Goal: Information Seeking & Learning: Learn about a topic

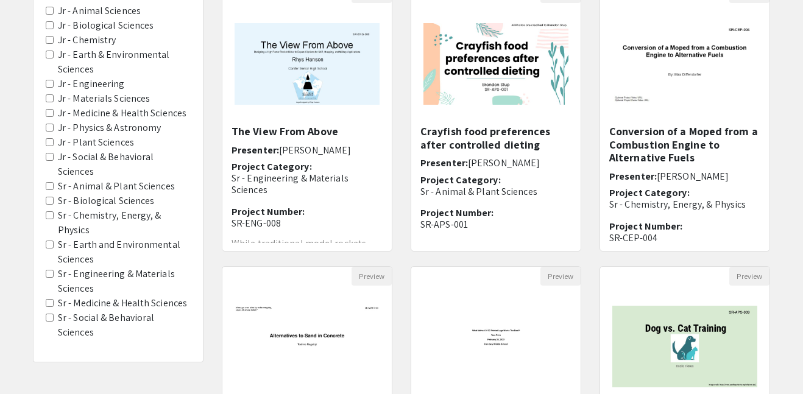
scroll to position [152, 0]
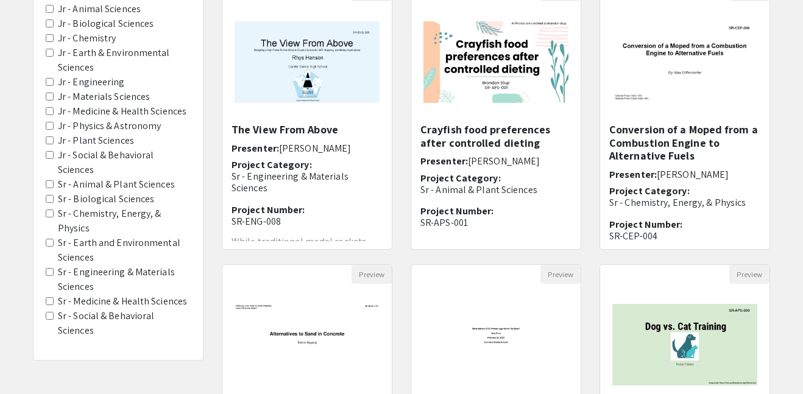
click at [51, 239] on Sciences "Sr - Earth and Environmental Sciences" at bounding box center [50, 243] width 8 height 8
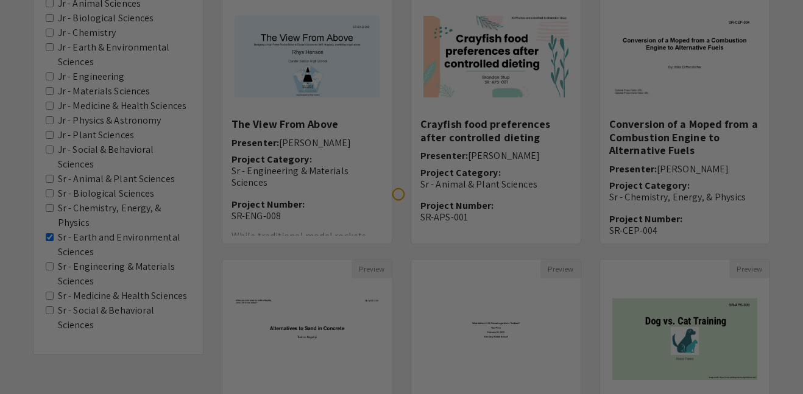
scroll to position [159, 0]
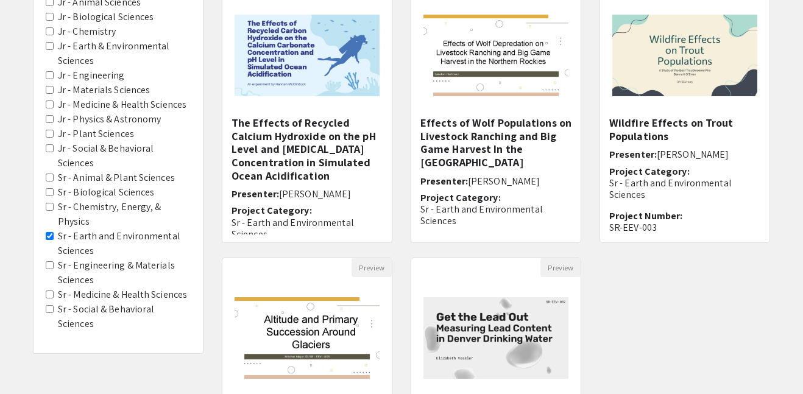
click at [50, 203] on Physics "Sr - Chemistry, Energy, & Physics" at bounding box center [50, 207] width 8 height 8
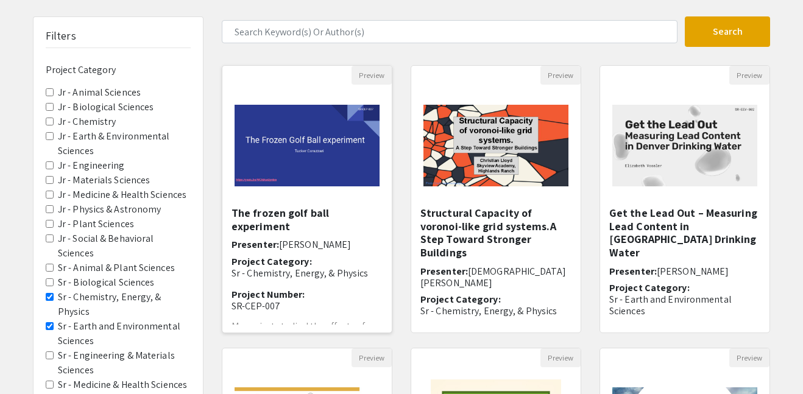
scroll to position [68, 0]
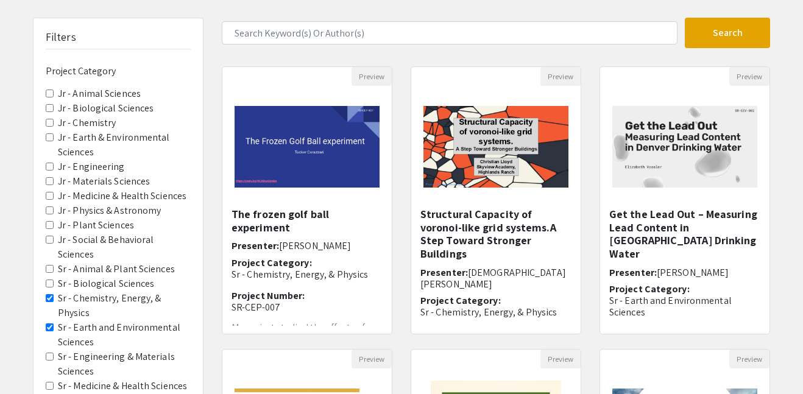
click at [50, 294] on Physics "Sr - Chemistry, Energy, & Physics" at bounding box center [50, 298] width 8 height 8
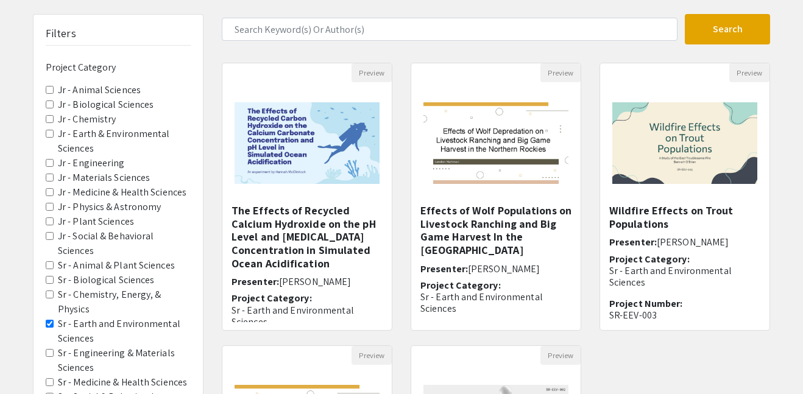
scroll to position [72, 0]
click at [51, 261] on Sciences "Sr - Animal & Plant Sciences" at bounding box center [50, 265] width 8 height 8
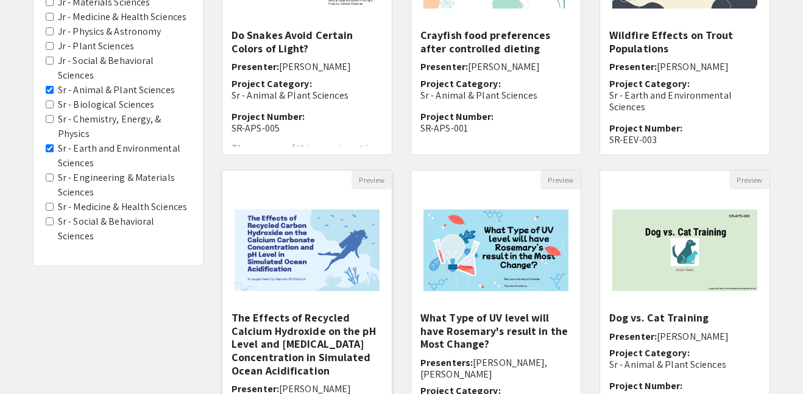
scroll to position [247, 0]
click at [305, 333] on h5 "The Effects of Recycled Calcium Hydroxide on the pH Level and [MEDICAL_DATA] Co…" at bounding box center [307, 344] width 151 height 66
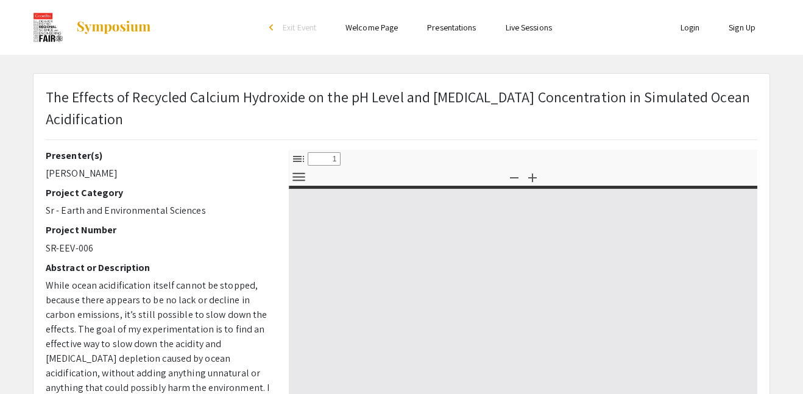
select select "custom"
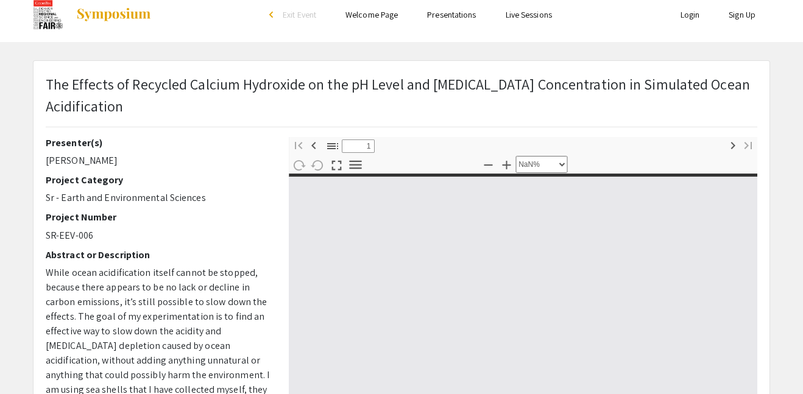
type input "0"
select select "custom"
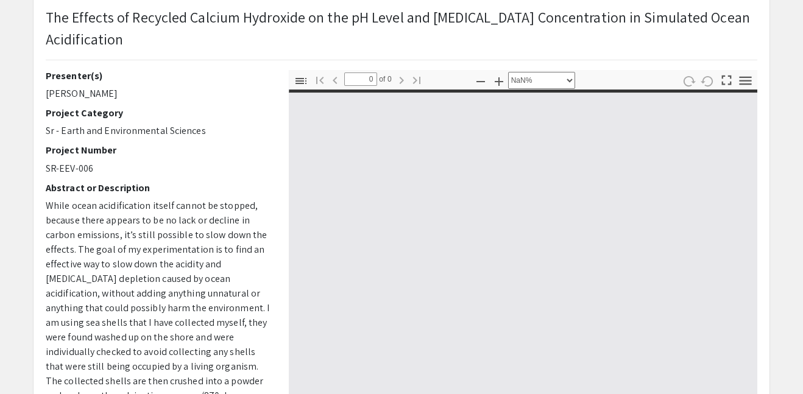
type input "1"
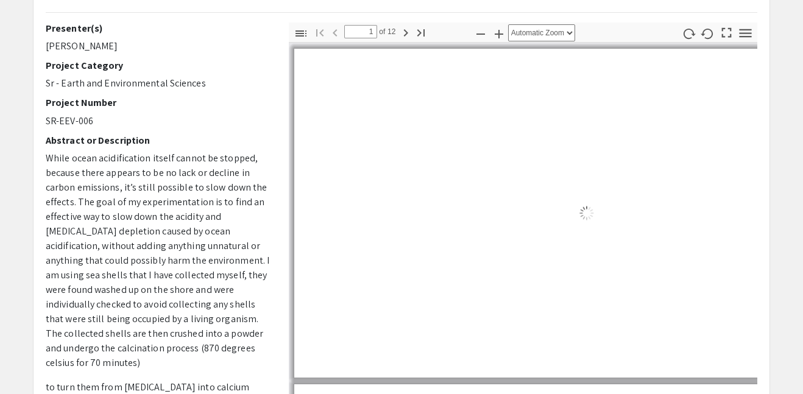
select select "auto"
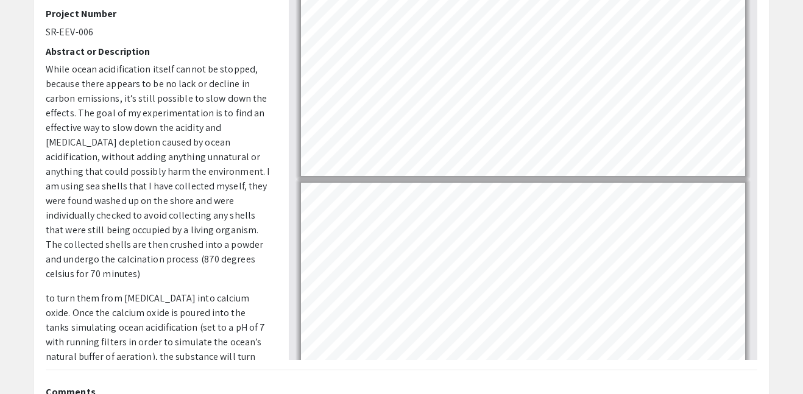
scroll to position [1574, 0]
type input "8"
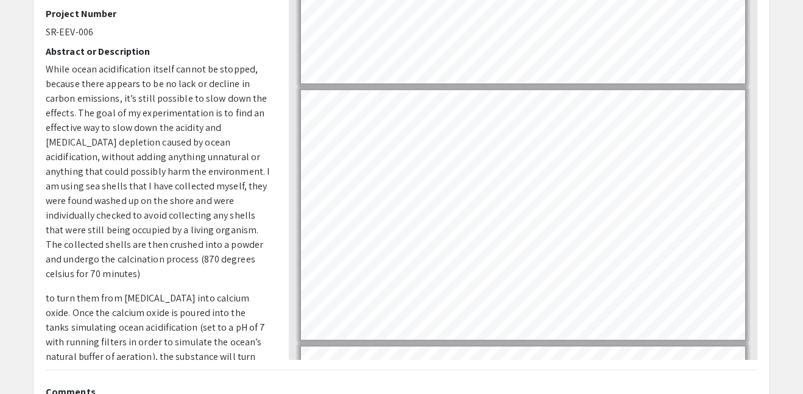
scroll to position [1673, 0]
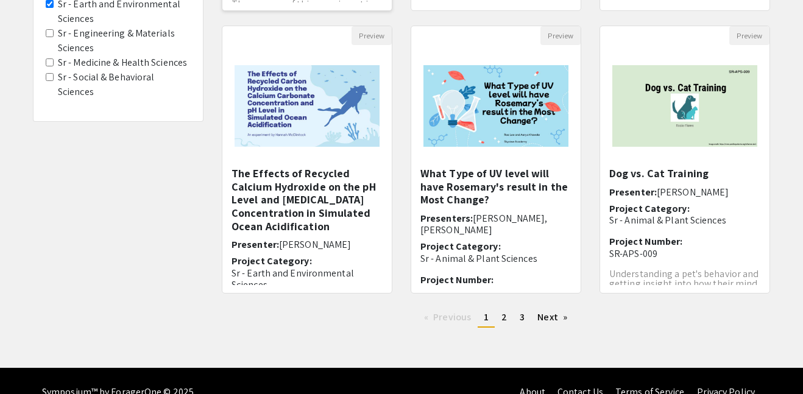
scroll to position [402, 0]
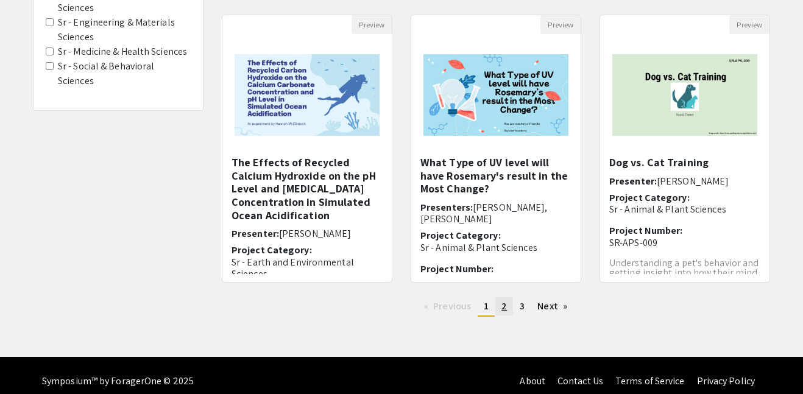
click at [497, 306] on link "page 2" at bounding box center [504, 306] width 18 height 18
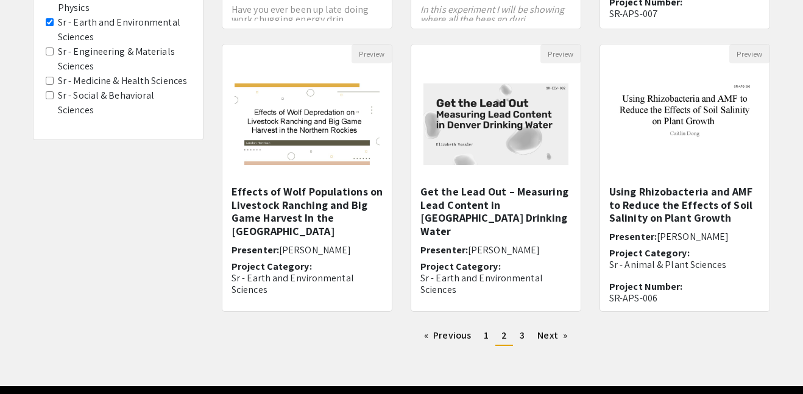
scroll to position [374, 0]
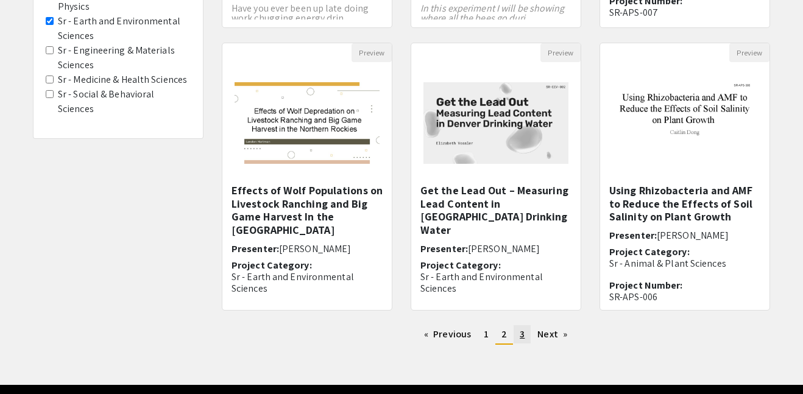
click at [521, 332] on span "3" at bounding box center [522, 334] width 5 height 13
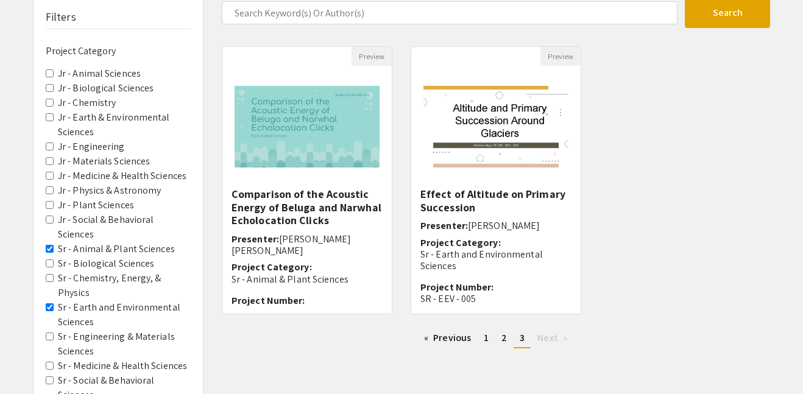
scroll to position [86, 0]
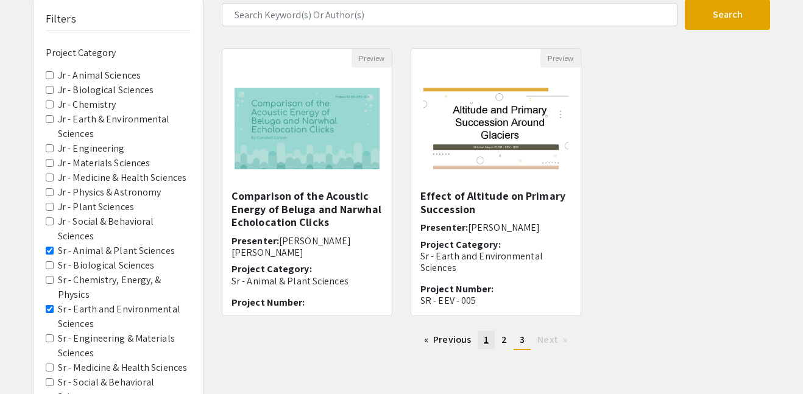
click at [481, 337] on link "page 1" at bounding box center [486, 340] width 17 height 18
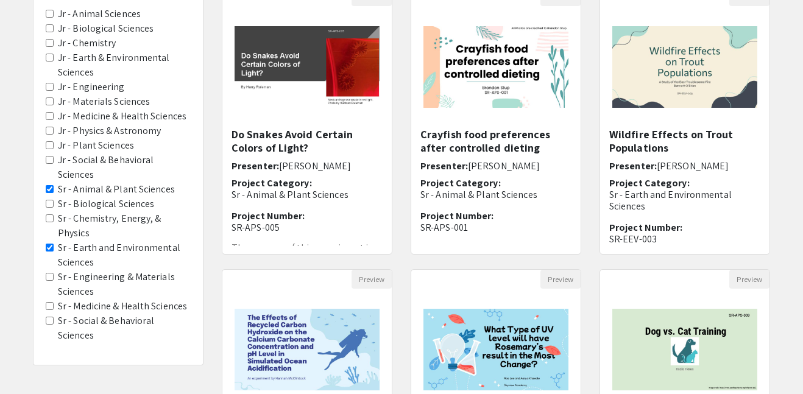
scroll to position [149, 0]
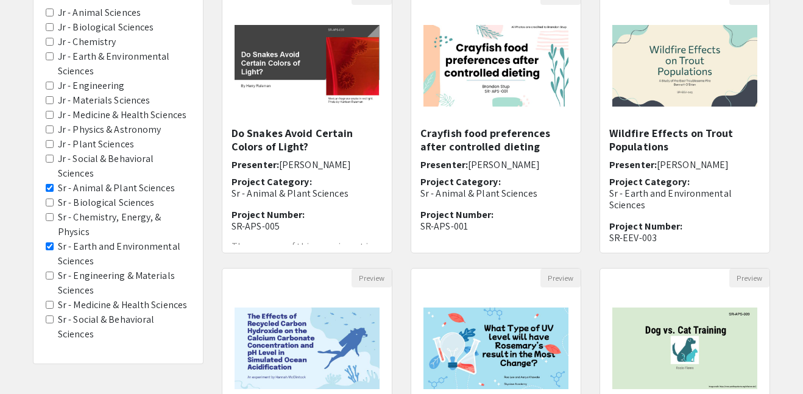
click at [48, 184] on Sciences "Sr - Animal & Plant Sciences" at bounding box center [50, 188] width 8 height 8
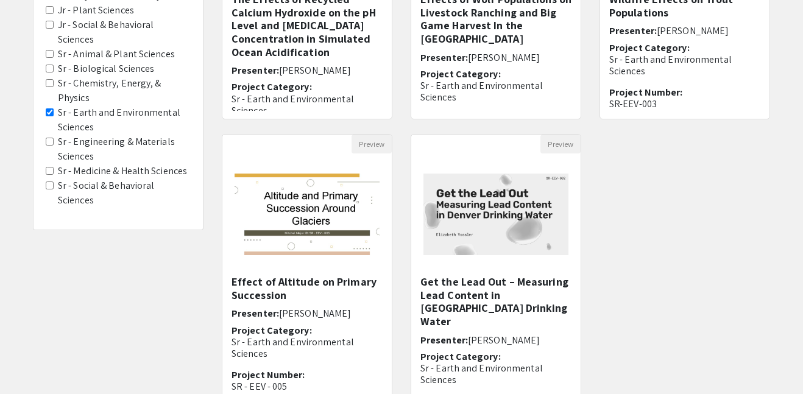
scroll to position [279, 0]
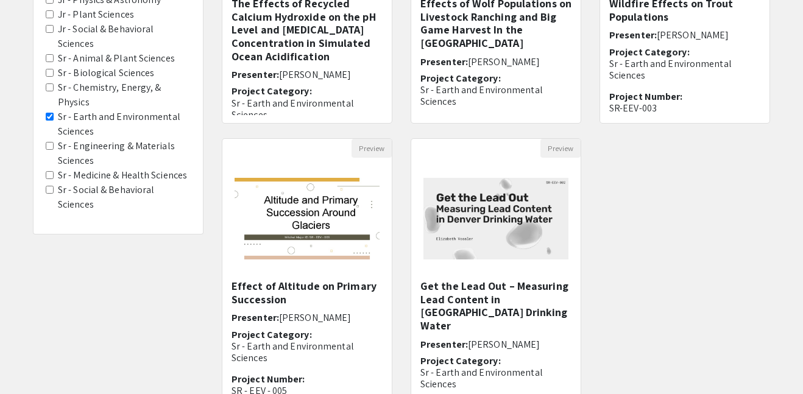
click at [51, 113] on Sciences "Sr - Earth and Environmental Sciences" at bounding box center [50, 117] width 8 height 8
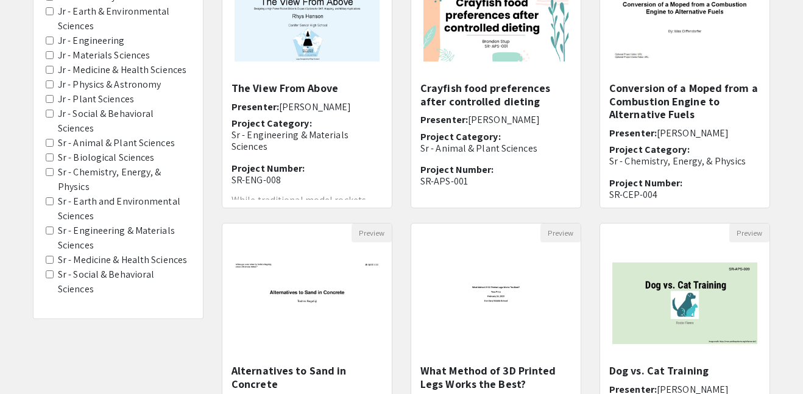
scroll to position [230, 0]
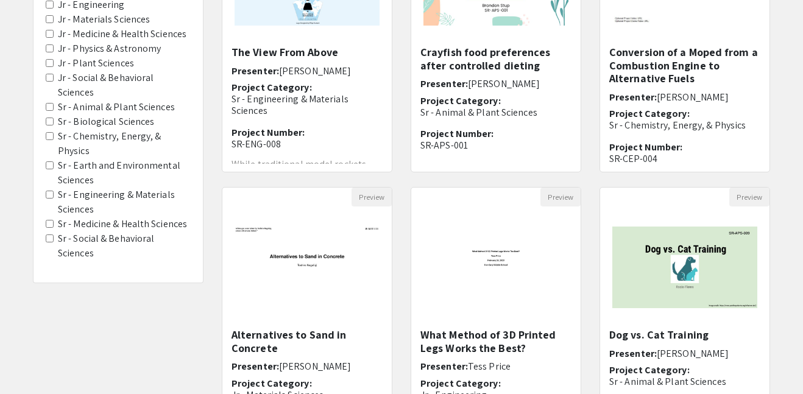
click at [46, 191] on Sciences "Sr - Engineering & Materials Sciences" at bounding box center [50, 195] width 8 height 8
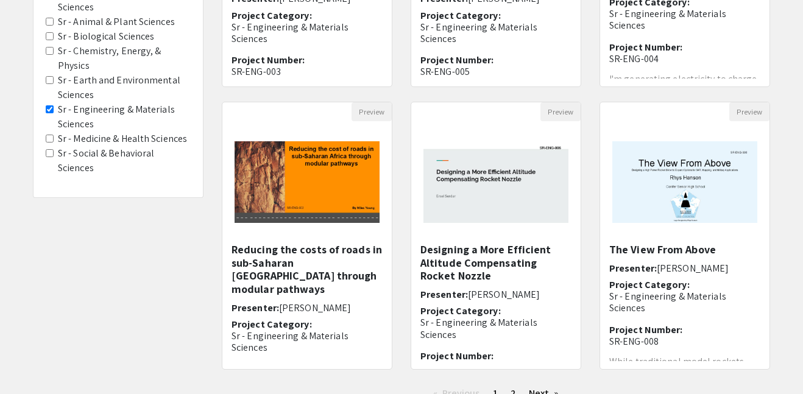
scroll to position [319, 0]
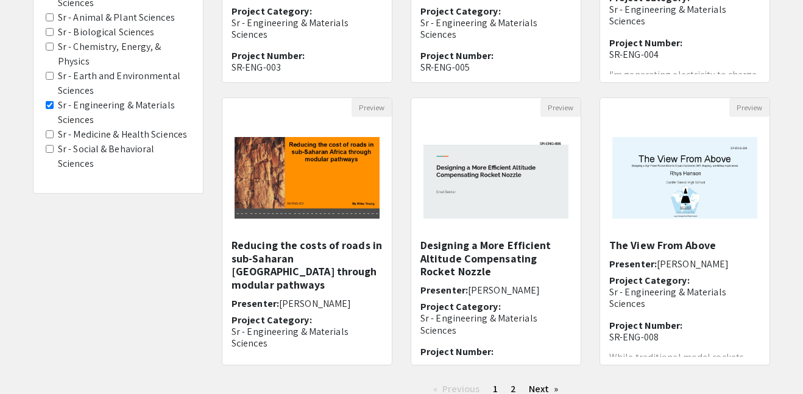
click at [46, 101] on Sciences "Sr - Engineering & Materials Sciences" at bounding box center [50, 105] width 8 height 8
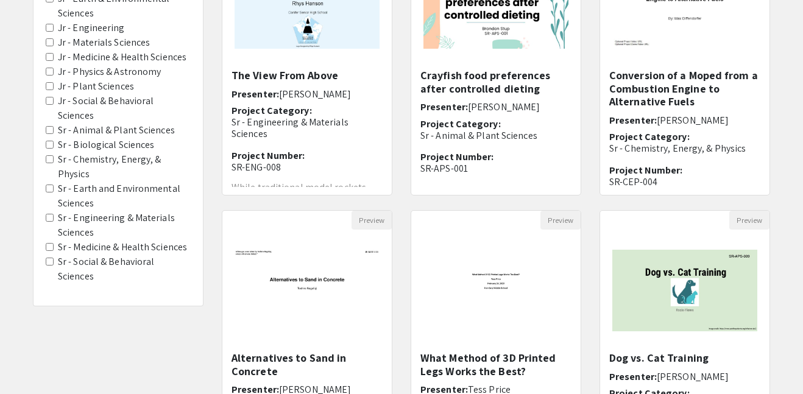
scroll to position [211, 0]
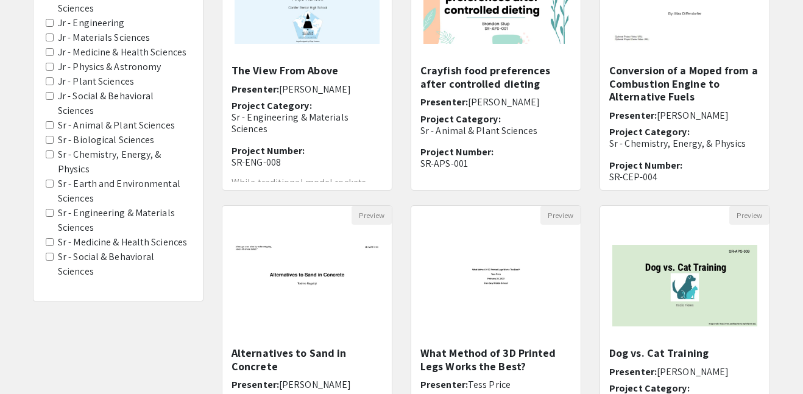
click at [49, 238] on Sciences "Sr - Medicine & Health Sciences" at bounding box center [50, 242] width 8 height 8
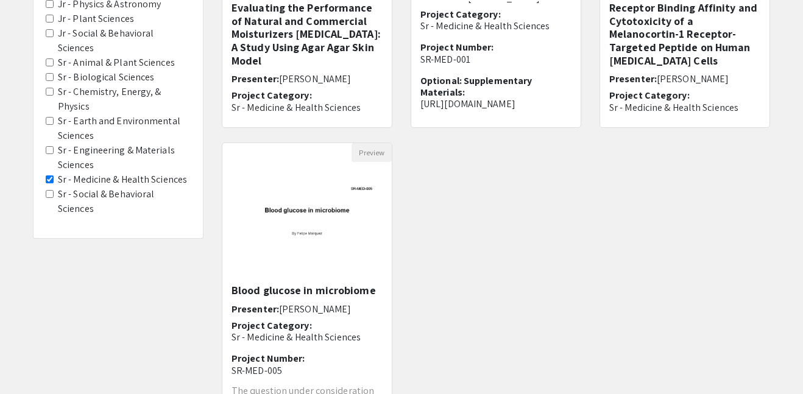
scroll to position [275, 0]
click at [322, 209] on img at bounding box center [306, 222] width 169 height 106
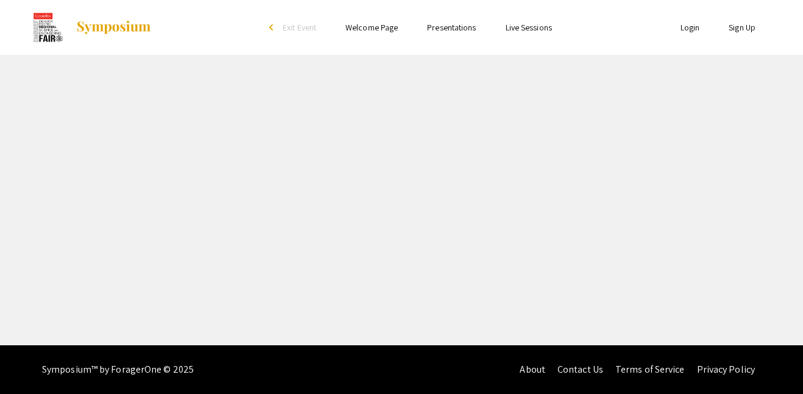
select select "custom"
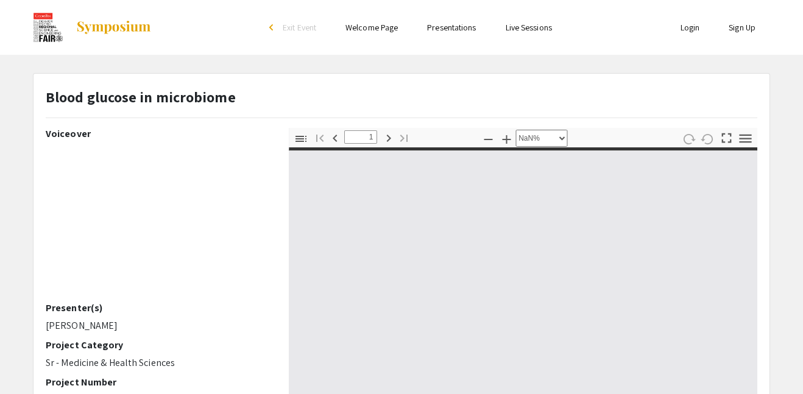
type input "0"
select select "auto"
type input "1"
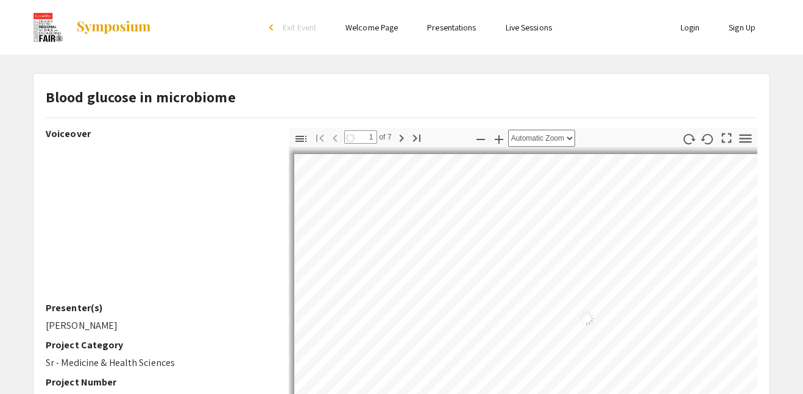
select select "auto"
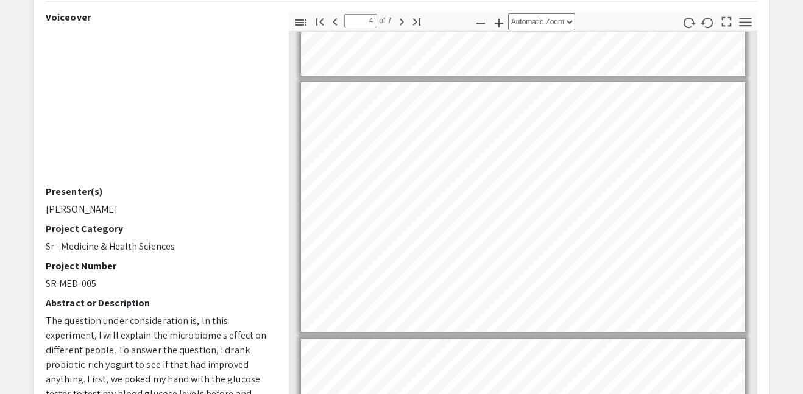
scroll to position [734, 0]
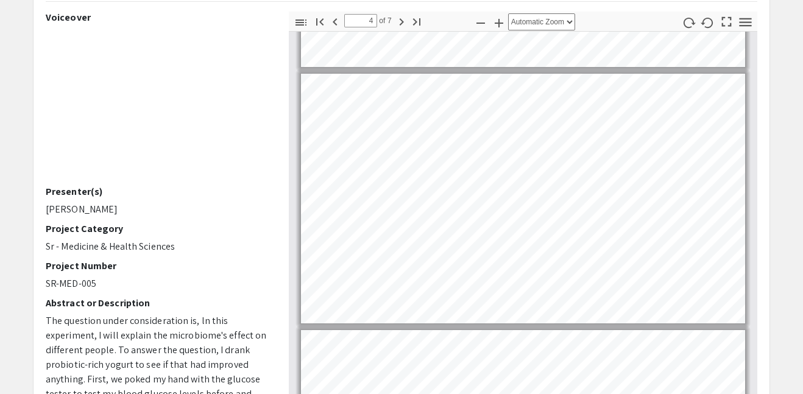
type input "3"
select select "custom"
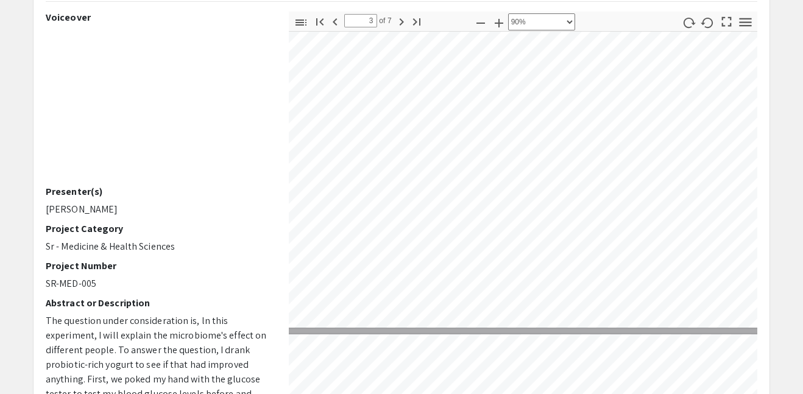
type input "4"
select select "custom"
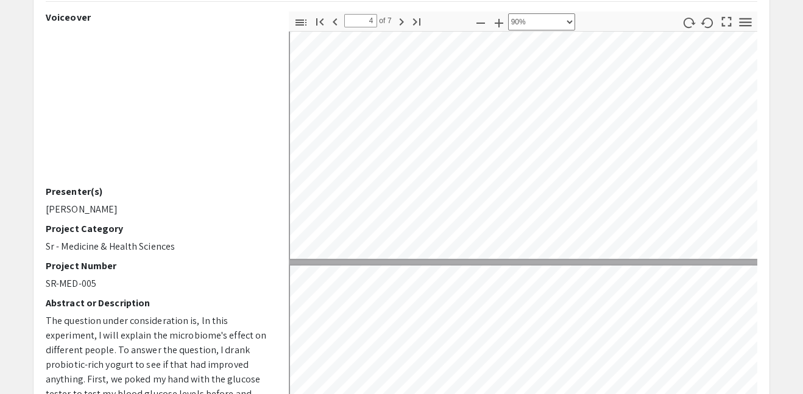
type input "5"
select select "custom"
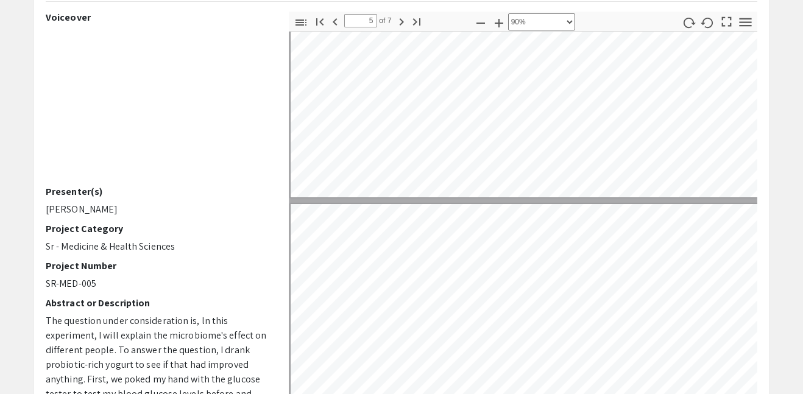
scroll to position [1059, 3]
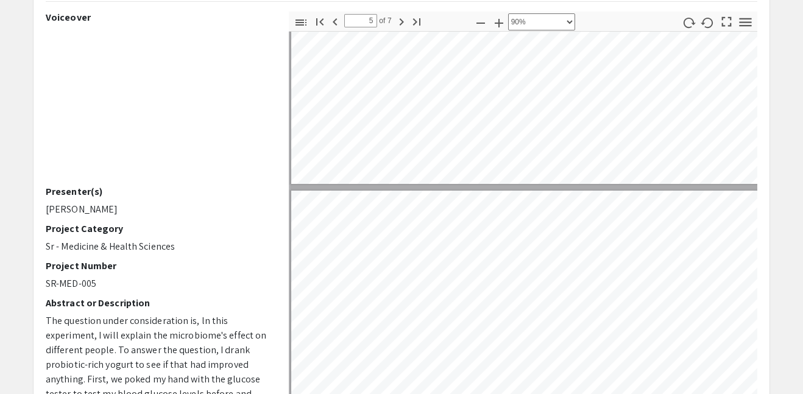
type input "4"
select select "custom"
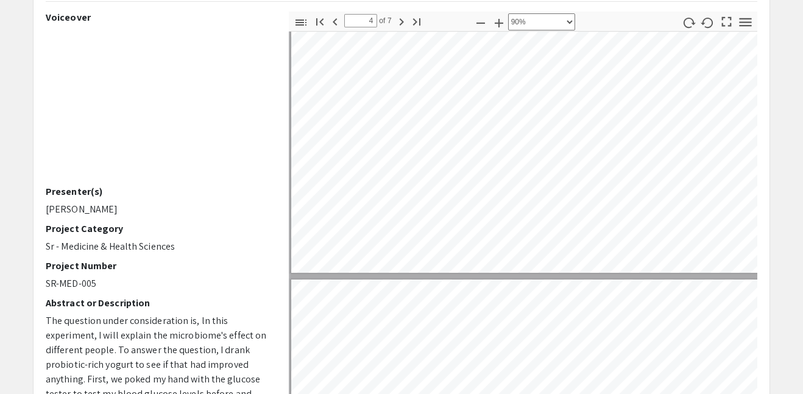
scroll to position [967, 3]
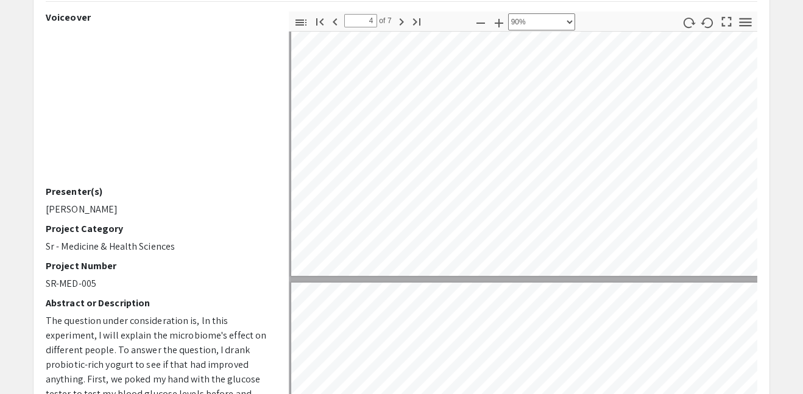
type input "5"
select select "custom"
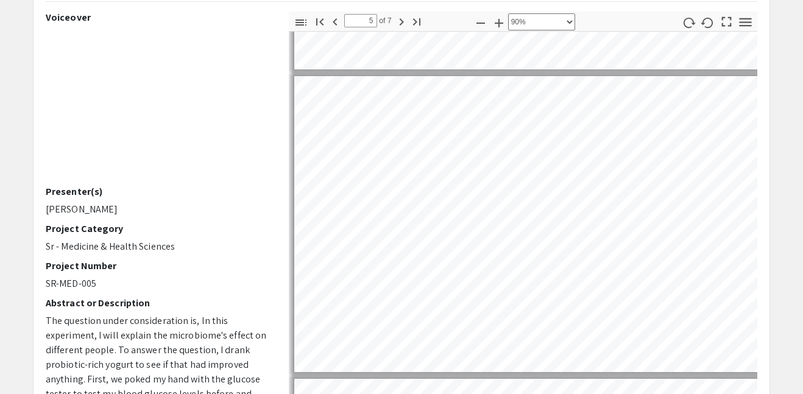
type input "6"
select select "custom"
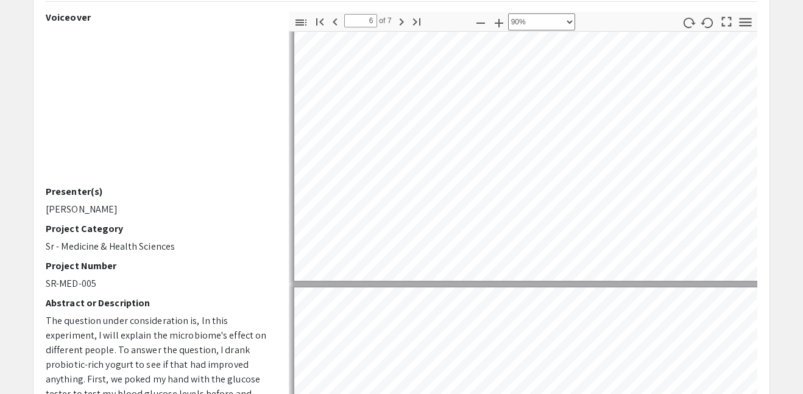
type input "7"
select select "custom"
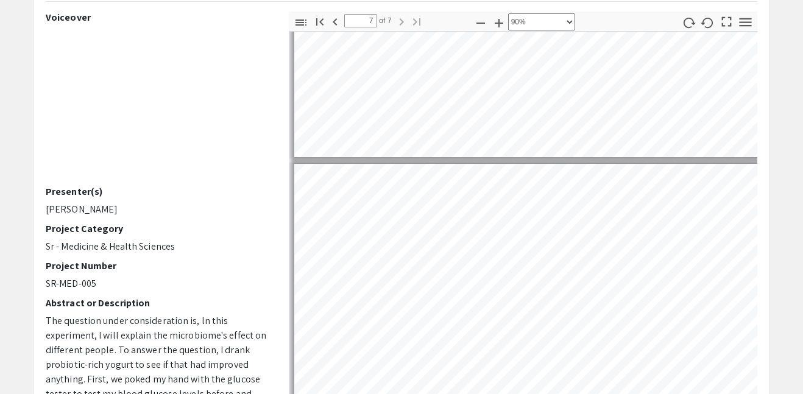
scroll to position [1719, 0]
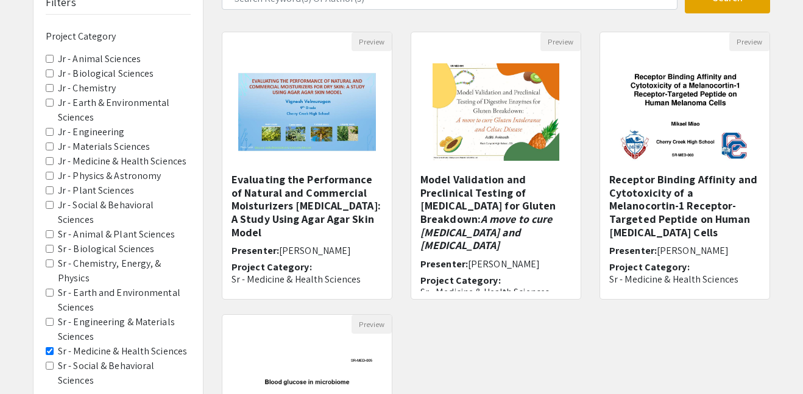
scroll to position [67, 0]
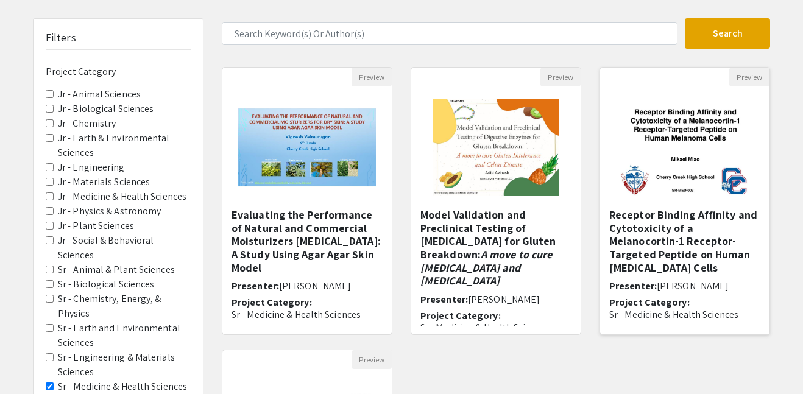
click at [642, 250] on h5 "Receptor Binding Affinity and Cytotoxicity of a Melanocortin-1 Receptor-Targete…" at bounding box center [684, 241] width 151 height 66
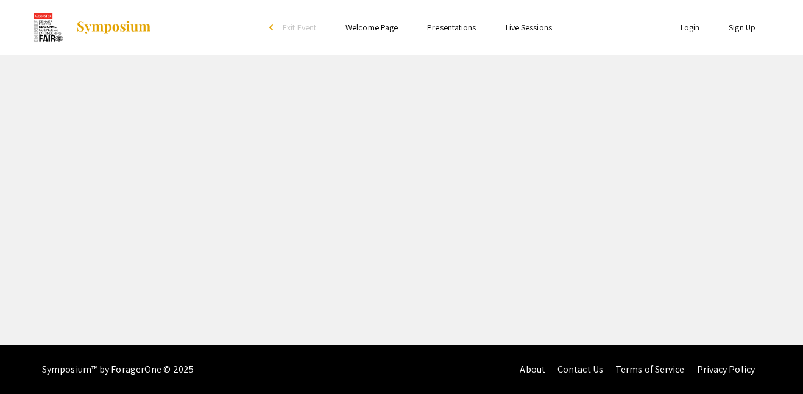
select select "custom"
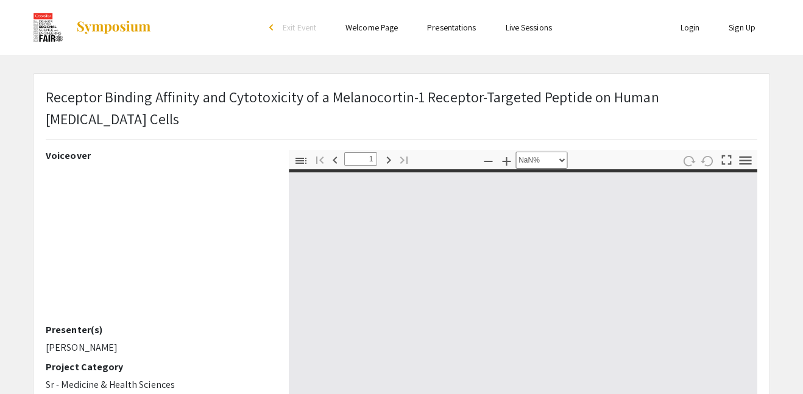
type input "0"
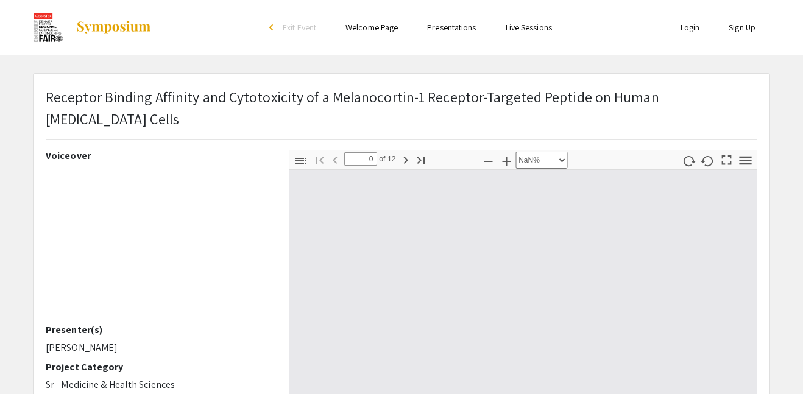
select select "auto"
type input "1"
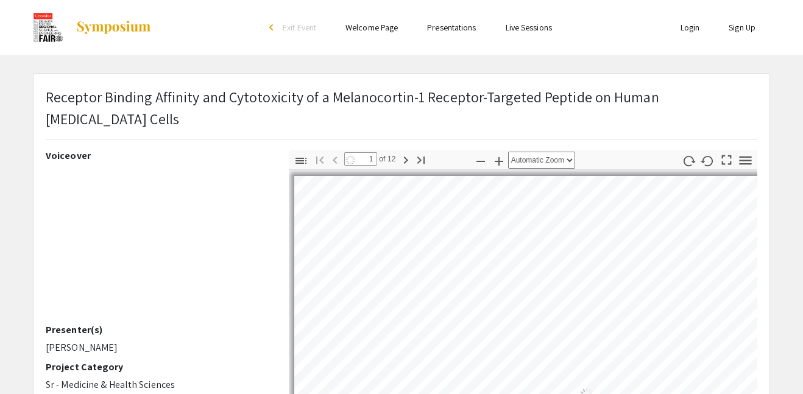
select select "auto"
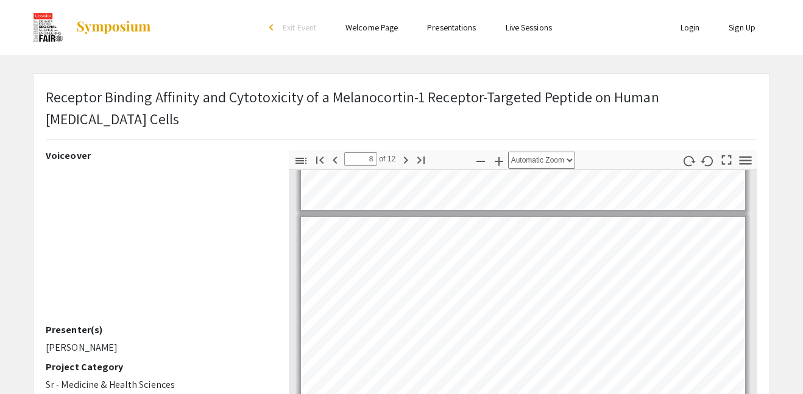
scroll to position [2338, 0]
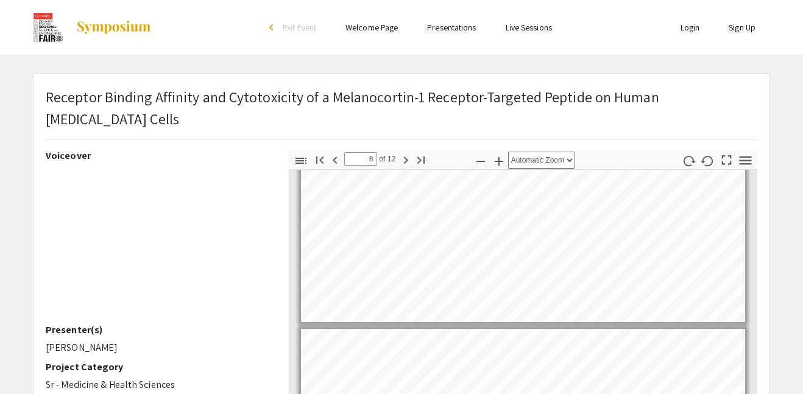
type input "7"
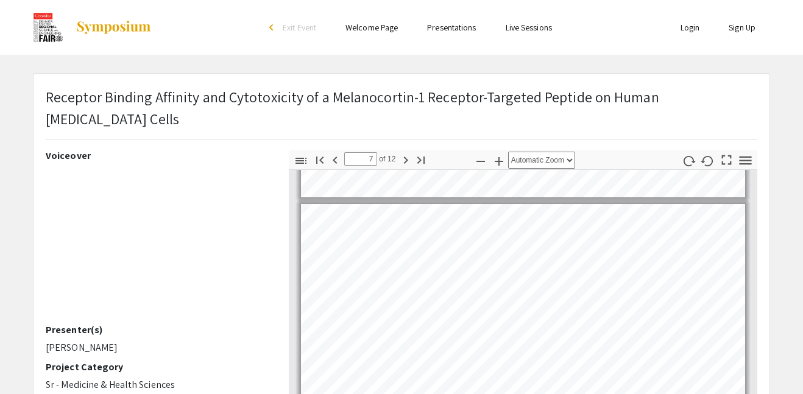
scroll to position [1998, 0]
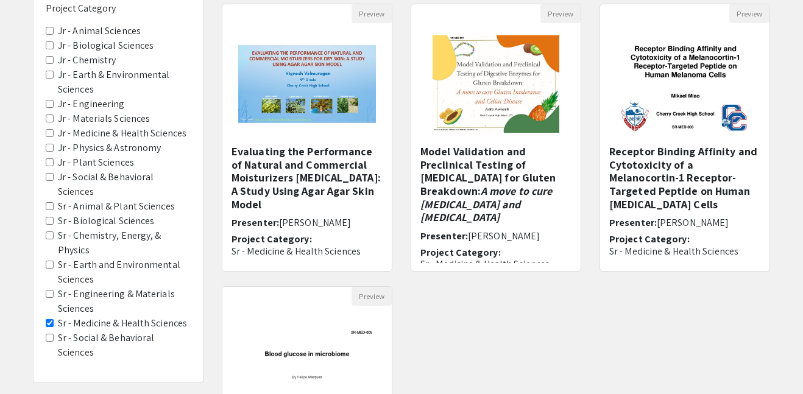
scroll to position [132, 0]
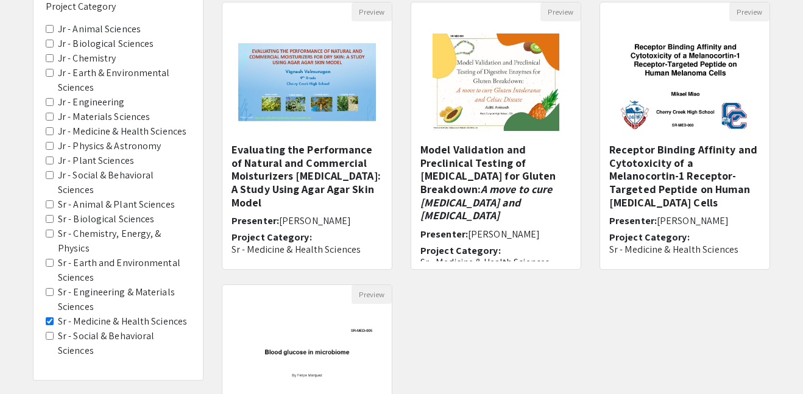
click at [473, 345] on div "Preview Evaluating the Performance of Natural and Commercial Moisturizers [MEDI…" at bounding box center [496, 285] width 567 height 566
